Goal: Use online tool/utility: Utilize a website feature to perform a specific function

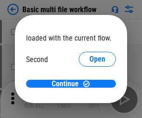
click at [90, 84] on span "Open" at bounding box center [98, 87] width 16 height 7
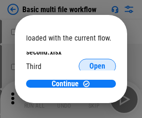
scroll to position [27, 0]
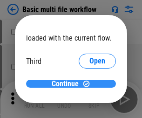
click at [68, 84] on span "Continue" at bounding box center [65, 83] width 27 height 7
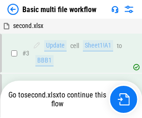
scroll to position [160, 0]
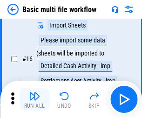
click at [35, 99] on img "button" at bounding box center [34, 95] width 11 height 11
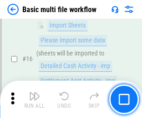
scroll to position [621, 0]
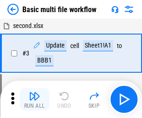
click at [35, 99] on img "button" at bounding box center [34, 95] width 11 height 11
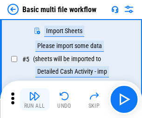
click at [35, 99] on img "button" at bounding box center [34, 95] width 11 height 11
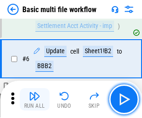
click at [35, 99] on img "button" at bounding box center [34, 95] width 11 height 11
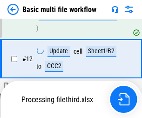
scroll to position [621, 0]
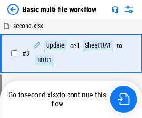
scroll to position [160, 0]
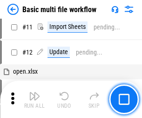
click at [35, 99] on img "button" at bounding box center [34, 95] width 11 height 11
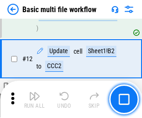
scroll to position [437, 0]
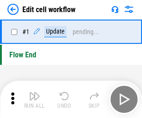
click at [35, 99] on img "button" at bounding box center [34, 95] width 11 height 11
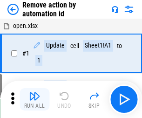
click at [35, 99] on img "button" at bounding box center [34, 95] width 11 height 11
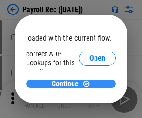
click at [68, 83] on span "Continue" at bounding box center [65, 83] width 27 height 7
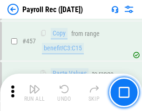
scroll to position [4970, 0]
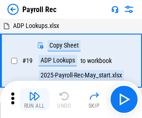
click at [35, 99] on img "button" at bounding box center [34, 95] width 11 height 11
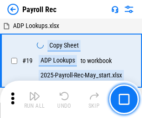
scroll to position [57, 0]
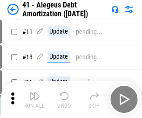
click at [35, 99] on img "button" at bounding box center [34, 95] width 11 height 11
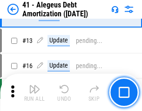
scroll to position [115, 0]
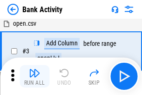
click at [35, 76] on img "button" at bounding box center [34, 72] width 11 height 11
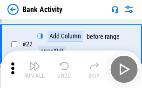
scroll to position [250, 0]
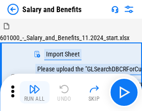
click at [35, 92] on img "button" at bounding box center [34, 88] width 11 height 11
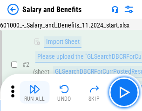
scroll to position [68, 0]
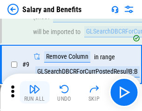
click at [35, 92] on img "button" at bounding box center [34, 88] width 11 height 11
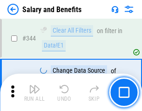
scroll to position [4366, 0]
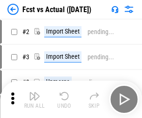
click at [35, 92] on img "button" at bounding box center [34, 95] width 11 height 11
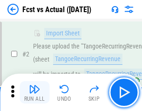
scroll to position [87, 0]
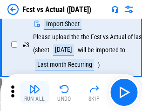
click at [35, 92] on img "button" at bounding box center [34, 88] width 11 height 11
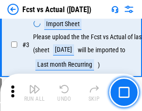
scroll to position [140, 0]
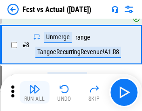
click at [35, 92] on img "button" at bounding box center [34, 88] width 11 height 11
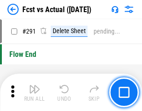
scroll to position [4413, 0]
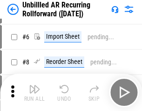
click at [35, 92] on img "button" at bounding box center [34, 88] width 11 height 11
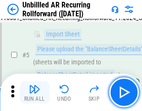
scroll to position [88, 0]
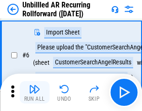
click at [35, 92] on img "button" at bounding box center [34, 88] width 11 height 11
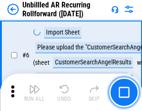
click at [35, 92] on img "button" at bounding box center [34, 88] width 11 height 11
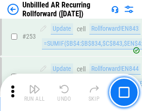
scroll to position [3167, 0]
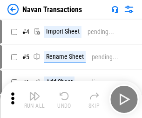
click at [35, 92] on img "button" at bounding box center [34, 95] width 11 height 11
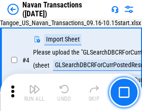
scroll to position [80, 0]
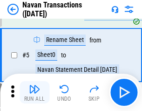
click at [35, 92] on img "button" at bounding box center [34, 88] width 11 height 11
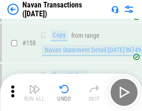
scroll to position [3023, 0]
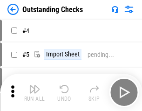
click at [35, 92] on img "button" at bounding box center [34, 88] width 11 height 11
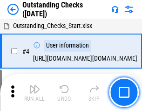
scroll to position [97, 0]
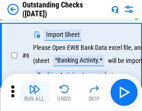
click at [35, 92] on img "button" at bounding box center [34, 88] width 11 height 11
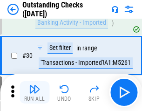
click at [35, 92] on img "button" at bounding box center [34, 88] width 11 height 11
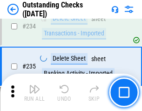
scroll to position [2832, 0]
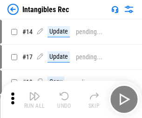
click at [35, 99] on img "button" at bounding box center [34, 95] width 11 height 11
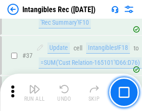
scroll to position [363, 0]
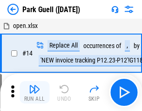
click at [35, 92] on img "button" at bounding box center [34, 88] width 11 height 11
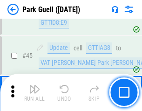
scroll to position [1166, 0]
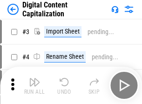
click at [35, 78] on img "button" at bounding box center [34, 81] width 11 height 11
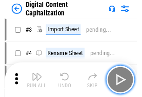
scroll to position [87, 0]
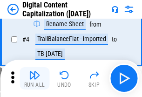
click at [35, 78] on img "button" at bounding box center [34, 74] width 11 height 11
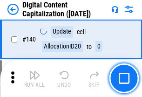
scroll to position [989, 0]
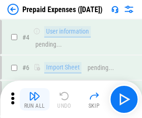
click at [35, 92] on img "button" at bounding box center [34, 95] width 11 height 11
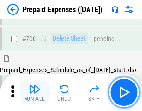
scroll to position [2564, 0]
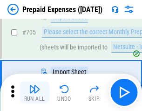
click at [35, 92] on img "button" at bounding box center [34, 88] width 11 height 11
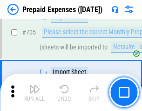
scroll to position [2612, 0]
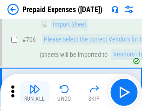
click at [35, 92] on img "button" at bounding box center [34, 88] width 11 height 11
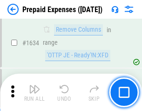
scroll to position [9079, 0]
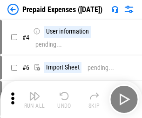
click at [35, 99] on img "button" at bounding box center [34, 95] width 11 height 11
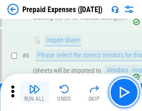
scroll to position [89, 0]
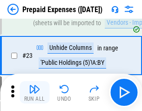
click at [35, 92] on img "button" at bounding box center [34, 88] width 11 height 11
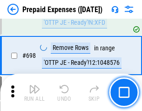
scroll to position [3247, 0]
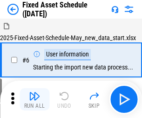
click at [35, 99] on img "button" at bounding box center [34, 95] width 11 height 11
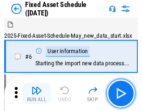
scroll to position [98, 0]
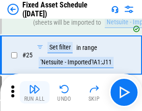
click at [35, 92] on img "button" at bounding box center [34, 88] width 11 height 11
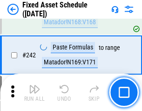
scroll to position [2889, 0]
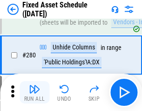
click at [35, 92] on img "button" at bounding box center [34, 88] width 11 height 11
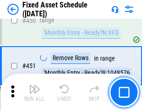
scroll to position [4169, 0]
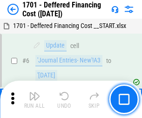
scroll to position [112, 0]
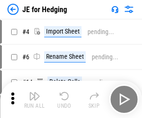
click at [35, 92] on img "button" at bounding box center [34, 95] width 11 height 11
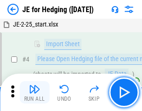
scroll to position [53, 0]
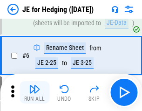
click at [35, 92] on img "button" at bounding box center [34, 88] width 11 height 11
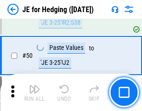
scroll to position [604, 0]
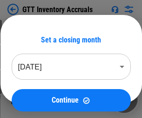
click at [35, 92] on img "button" at bounding box center [34, 95] width 11 height 11
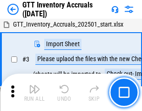
scroll to position [60, 0]
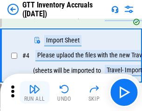
click at [35, 92] on img "button" at bounding box center [34, 88] width 11 height 11
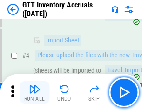
scroll to position [108, 0]
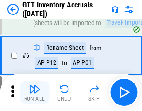
click at [35, 92] on img "button" at bounding box center [34, 88] width 11 height 11
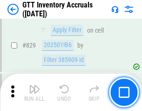
scroll to position [7078, 0]
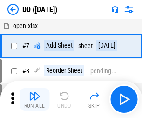
click at [35, 99] on img "button" at bounding box center [34, 95] width 11 height 11
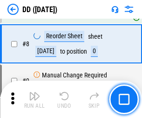
scroll to position [90, 0]
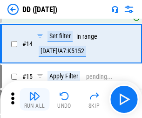
click at [35, 99] on img "button" at bounding box center [34, 95] width 11 height 11
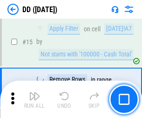
scroll to position [240, 0]
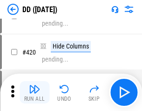
click at [35, 92] on img "button" at bounding box center [34, 88] width 11 height 11
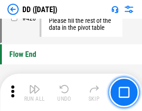
scroll to position [4463, 0]
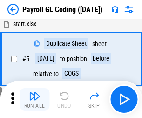
click at [35, 99] on img "button" at bounding box center [34, 95] width 11 height 11
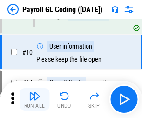
click at [35, 99] on img "button" at bounding box center [34, 95] width 11 height 11
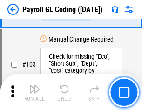
scroll to position [2188, 0]
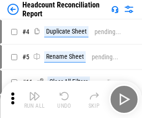
click at [35, 99] on img "button" at bounding box center [34, 95] width 11 height 11
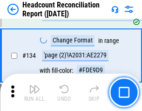
scroll to position [1121, 0]
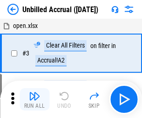
click at [35, 99] on img "button" at bounding box center [34, 95] width 11 height 11
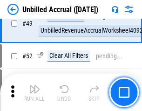
scroll to position [846, 0]
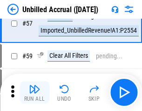
click at [35, 92] on img "button" at bounding box center [34, 88] width 11 height 11
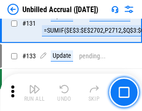
scroll to position [2778, 0]
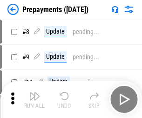
click at [35, 99] on img "button" at bounding box center [34, 95] width 11 height 11
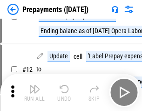
scroll to position [58, 0]
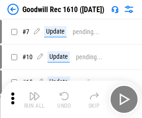
click at [35, 99] on img "button" at bounding box center [34, 95] width 11 height 11
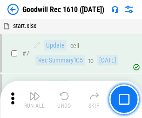
scroll to position [159, 0]
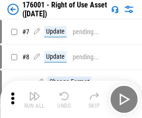
click at [35, 99] on img "button" at bounding box center [34, 95] width 11 height 11
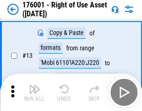
scroll to position [60, 0]
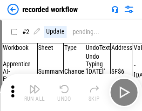
click at [35, 92] on img "button" at bounding box center [34, 88] width 11 height 11
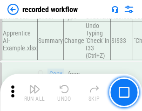
scroll to position [2915, 0]
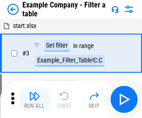
click at [35, 99] on img "button" at bounding box center [34, 95] width 11 height 11
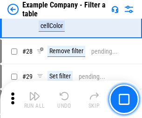
scroll to position [853, 0]
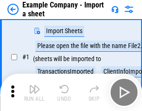
click at [35, 92] on img "button" at bounding box center [34, 88] width 11 height 11
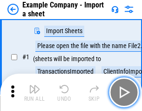
scroll to position [78, 0]
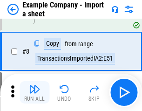
click at [35, 92] on img "button" at bounding box center [34, 88] width 11 height 11
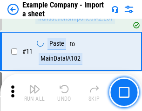
scroll to position [206, 0]
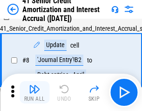
click at [35, 92] on img "button" at bounding box center [34, 88] width 11 height 11
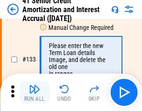
click at [35, 92] on img "button" at bounding box center [34, 88] width 11 height 11
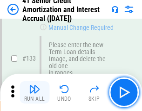
scroll to position [975, 0]
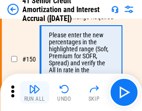
click at [35, 92] on img "button" at bounding box center [34, 88] width 11 height 11
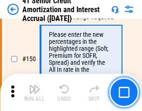
scroll to position [1072, 0]
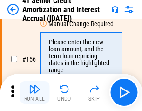
click at [35, 92] on img "button" at bounding box center [34, 88] width 11 height 11
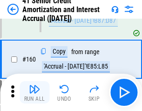
click at [35, 92] on img "button" at bounding box center [34, 88] width 11 height 11
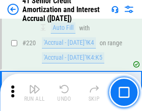
scroll to position [2088, 0]
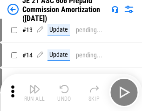
click at [35, 92] on img "button" at bounding box center [34, 88] width 11 height 11
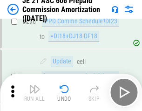
scroll to position [1716, 0]
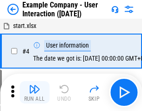
click at [35, 92] on img "button" at bounding box center [34, 88] width 11 height 11
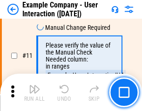
scroll to position [202, 0]
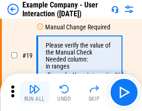
click at [35, 92] on img "button" at bounding box center [34, 88] width 11 height 11
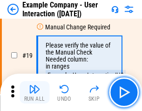
click at [35, 92] on img "button" at bounding box center [34, 88] width 11 height 11
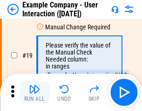
click at [35, 92] on img "button" at bounding box center [34, 88] width 11 height 11
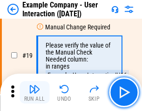
click at [35, 92] on img "button" at bounding box center [34, 88] width 11 height 11
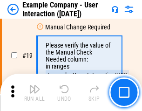
scroll to position [257, 0]
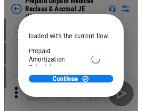
scroll to position [55, 0]
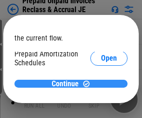
click at [68, 83] on span "Continue" at bounding box center [65, 83] width 27 height 7
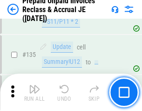
scroll to position [1209, 0]
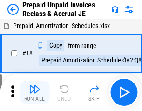
click at [35, 92] on img "button" at bounding box center [34, 88] width 11 height 11
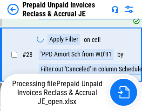
scroll to position [713, 0]
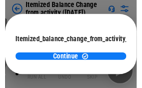
scroll to position [68, 0]
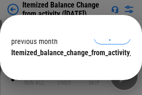
click at [68, 68] on span "Continue" at bounding box center [65, 71] width 27 height 7
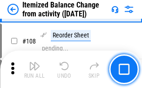
scroll to position [1424, 0]
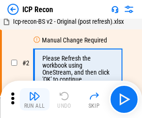
click at [35, 99] on img "button" at bounding box center [34, 95] width 11 height 11
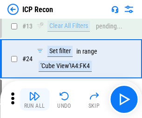
click at [35, 99] on img "button" at bounding box center [34, 95] width 11 height 11
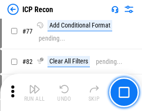
scroll to position [838, 0]
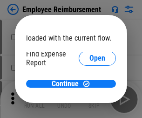
click at [90, 108] on span "Open" at bounding box center [98, 111] width 16 height 7
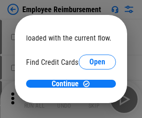
scroll to position [55, 0]
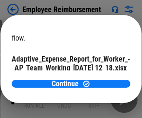
click at [104, 78] on span "Open" at bounding box center [112, 81] width 16 height 7
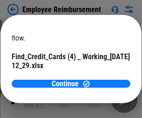
scroll to position [97, 0]
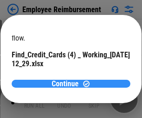
click at [68, 83] on span "Continue" at bounding box center [65, 83] width 27 height 7
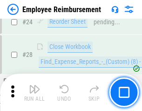
scroll to position [436, 0]
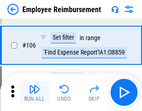
click at [35, 92] on img "button" at bounding box center [34, 88] width 11 height 11
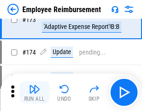
click at [35, 92] on img "button" at bounding box center [34, 88] width 11 height 11
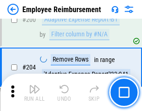
scroll to position [2359, 0]
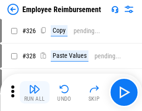
click at [35, 92] on img "button" at bounding box center [34, 88] width 11 height 11
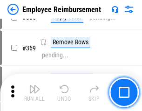
click at [35, 92] on img "button" at bounding box center [34, 88] width 11 height 11
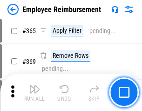
scroll to position [4807, 0]
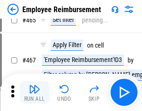
click at [35, 92] on img "button" at bounding box center [34, 88] width 11 height 11
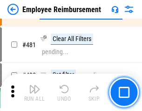
scroll to position [5759, 0]
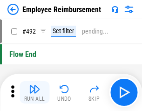
click at [35, 92] on img "button" at bounding box center [34, 88] width 11 height 11
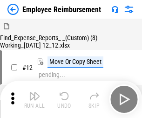
click at [35, 99] on img "button" at bounding box center [34, 95] width 11 height 11
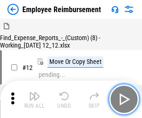
scroll to position [32, 0]
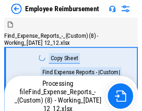
scroll to position [32, 0]
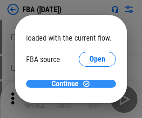
click at [68, 84] on span "Continue" at bounding box center [65, 83] width 27 height 7
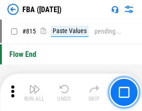
scroll to position [8348, 0]
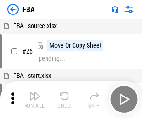
scroll to position [9, 0]
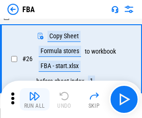
click at [35, 99] on img "button" at bounding box center [34, 95] width 11 height 11
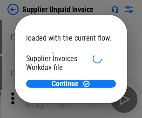
scroll to position [64, 0]
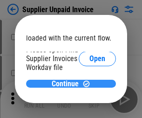
click at [68, 83] on span "Continue" at bounding box center [65, 83] width 27 height 7
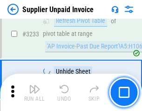
scroll to position [22710, 0]
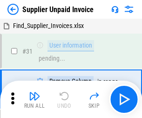
scroll to position [30, 0]
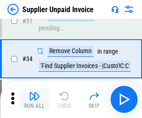
click at [35, 99] on img "button" at bounding box center [34, 95] width 11 height 11
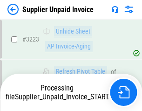
scroll to position [22598, 0]
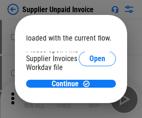
scroll to position [64, 0]
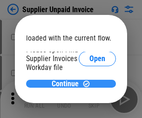
click at [68, 83] on span "Continue" at bounding box center [65, 83] width 27 height 7
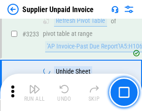
scroll to position [22710, 0]
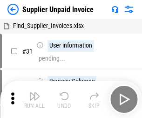
scroll to position [30, 0]
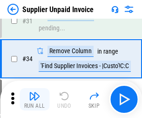
click at [35, 99] on img "button" at bounding box center [34, 95] width 11 height 11
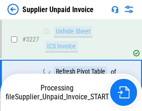
scroll to position [22638, 0]
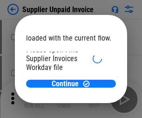
scroll to position [64, 0]
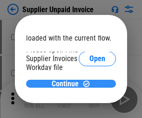
click at [68, 83] on span "Continue" at bounding box center [65, 83] width 27 height 7
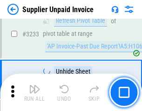
scroll to position [22710, 0]
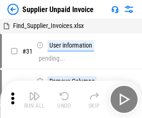
scroll to position [30, 0]
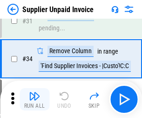
click at [35, 99] on img "button" at bounding box center [34, 95] width 11 height 11
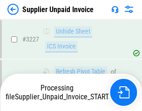
scroll to position [22678, 0]
